Goal: Task Accomplishment & Management: Use online tool/utility

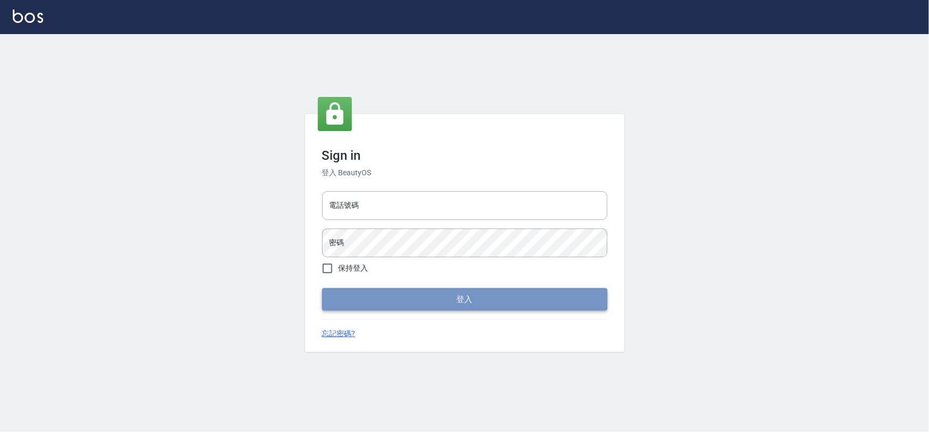
type input "0975575780"
drag, startPoint x: 0, startPoint y: 0, endPoint x: 480, endPoint y: 303, distance: 567.5
click at [480, 303] on button "登入" at bounding box center [464, 299] width 285 height 22
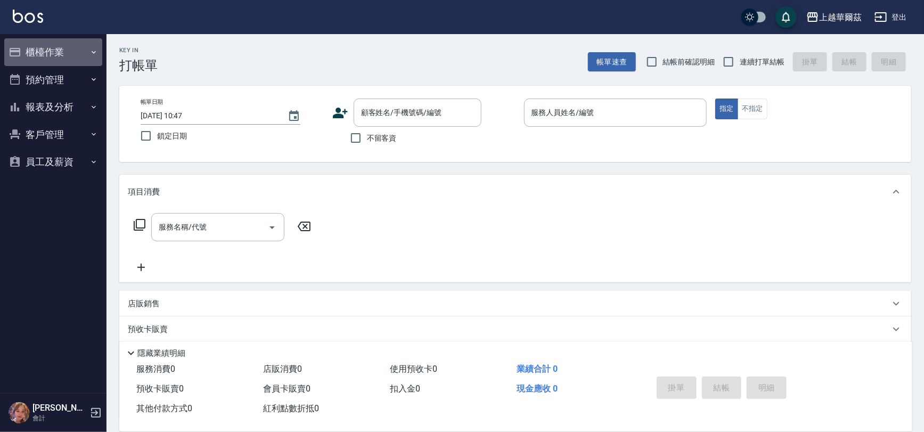
click at [61, 47] on button "櫃檯作業" at bounding box center [53, 52] width 98 height 28
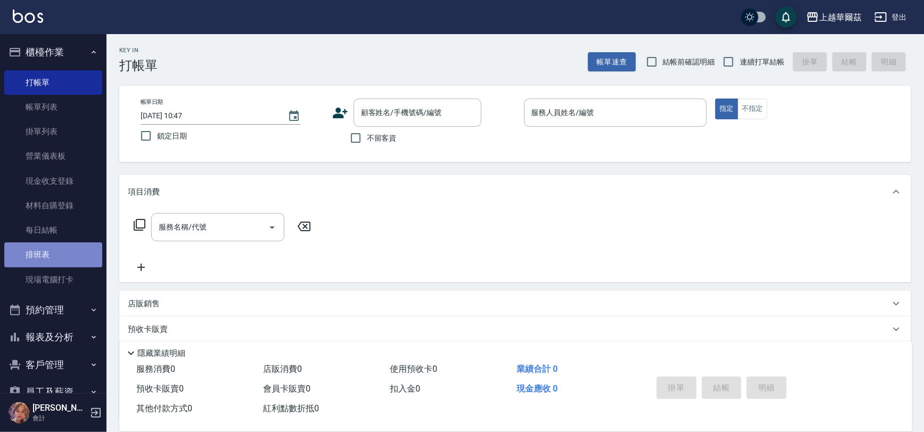
click at [65, 256] on link "排班表" at bounding box center [53, 254] width 98 height 24
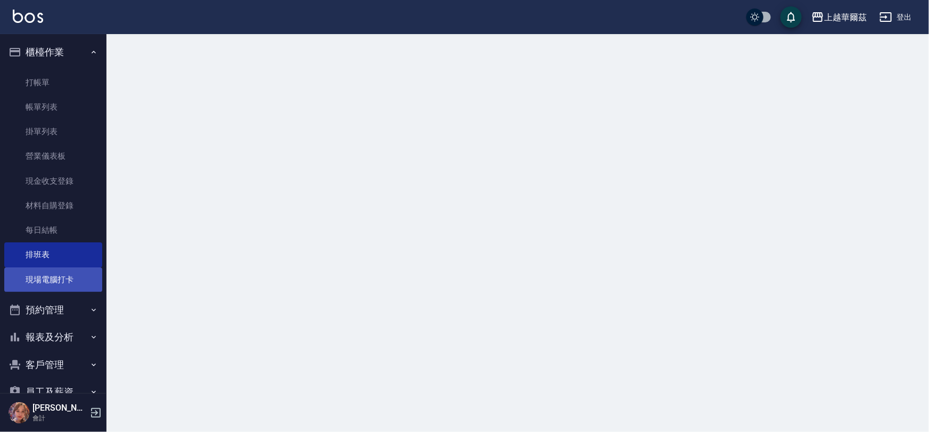
click at [65, 277] on link "現場電腦打卡" at bounding box center [53, 279] width 98 height 24
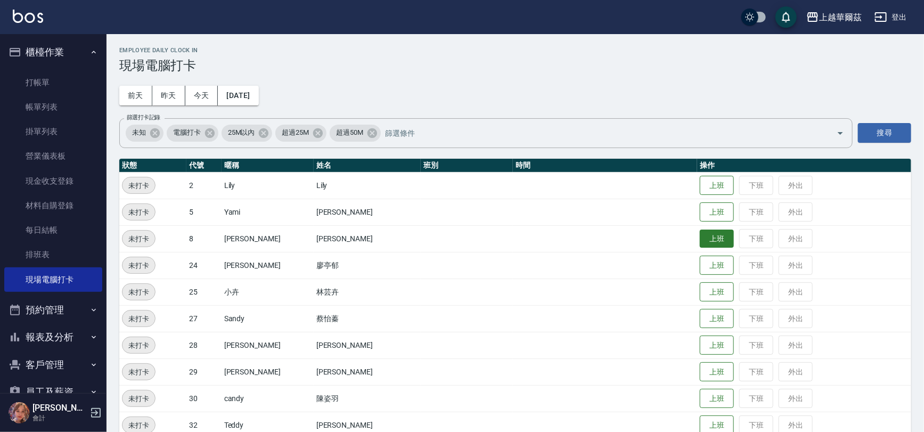
click at [699, 240] on button "上班" at bounding box center [716, 238] width 34 height 19
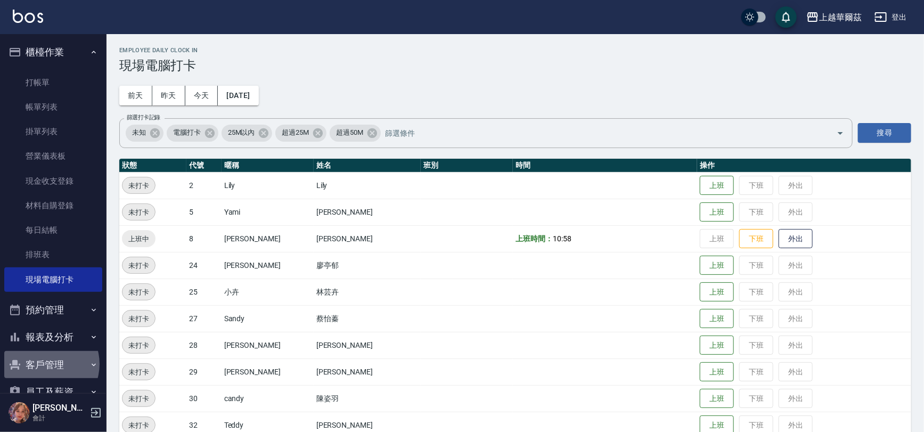
click at [45, 364] on button "客戶管理" at bounding box center [53, 365] width 98 height 28
click at [48, 390] on link "客戶列表" at bounding box center [53, 394] width 98 height 24
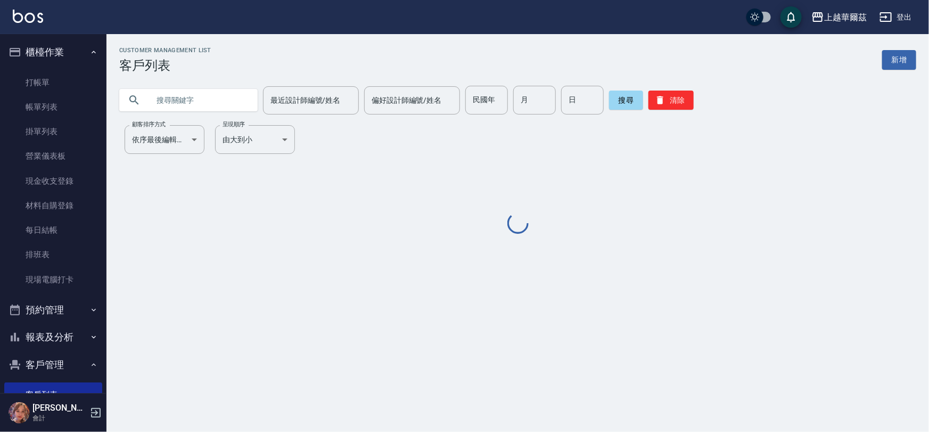
click at [177, 100] on input "text" at bounding box center [199, 100] width 100 height 29
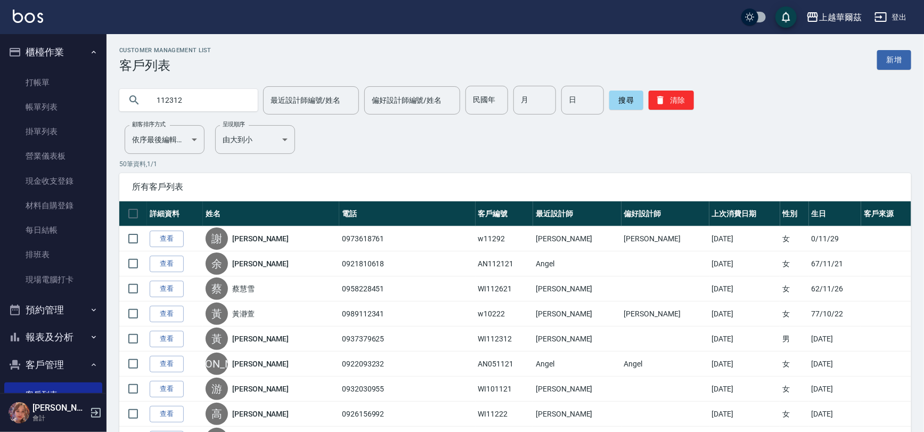
type input "112312"
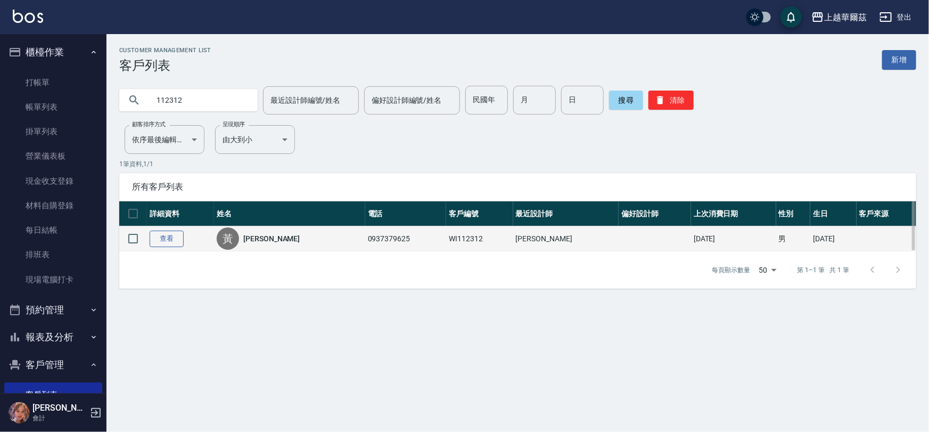
click at [178, 237] on link "查看" at bounding box center [167, 238] width 34 height 17
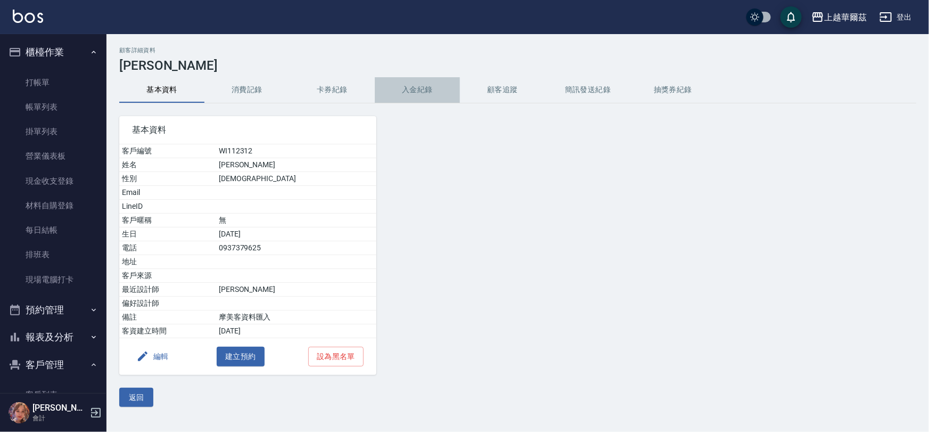
click at [422, 78] on button "入金紀錄" at bounding box center [417, 90] width 85 height 26
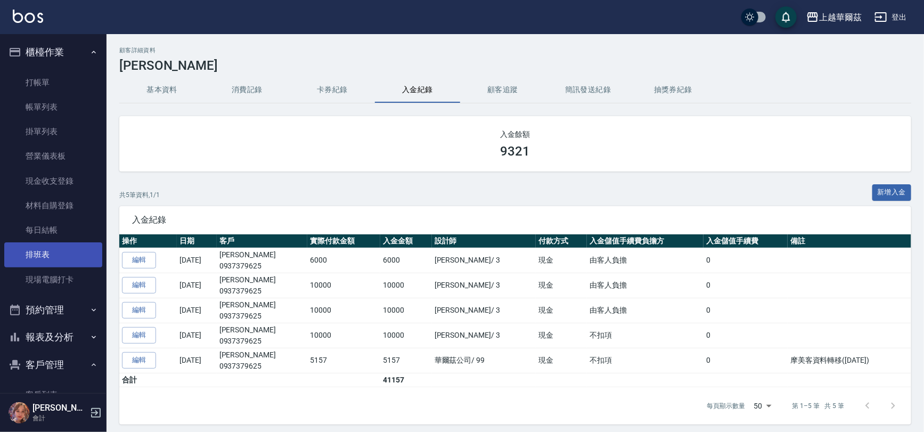
click at [19, 254] on link "排班表" at bounding box center [53, 254] width 98 height 24
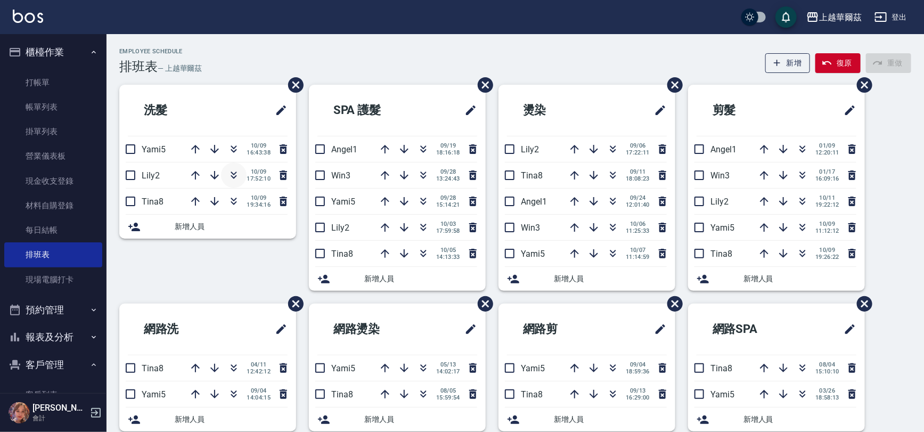
click at [235, 174] on icon "button" at bounding box center [233, 175] width 13 height 13
